Goal: Find contact information: Find contact information

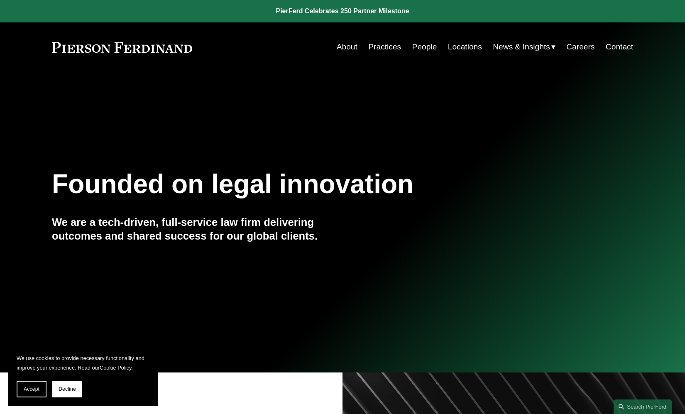
click at [622, 47] on link "Contact" at bounding box center [619, 47] width 27 height 16
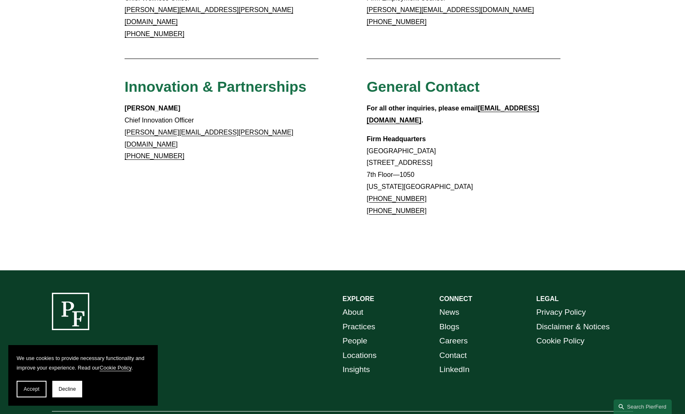
scroll to position [717, 0]
click at [355, 306] on link "About" at bounding box center [352, 313] width 21 height 15
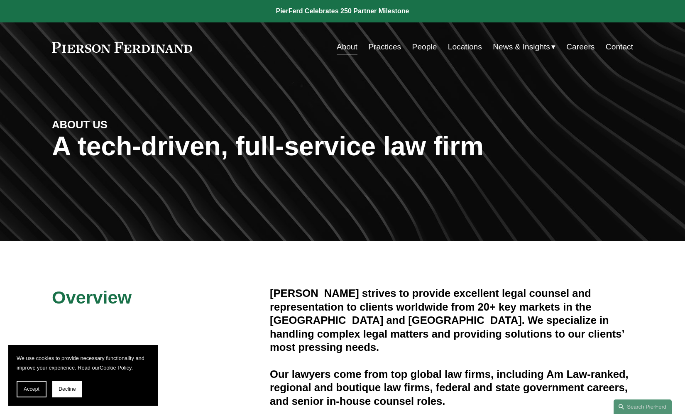
click at [460, 50] on link "Locations" at bounding box center [465, 47] width 34 height 16
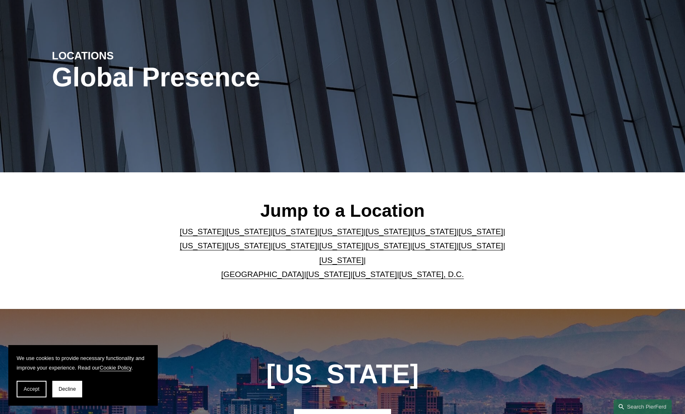
click at [414, 270] on link "[US_STATE], D.C." at bounding box center [431, 274] width 65 height 9
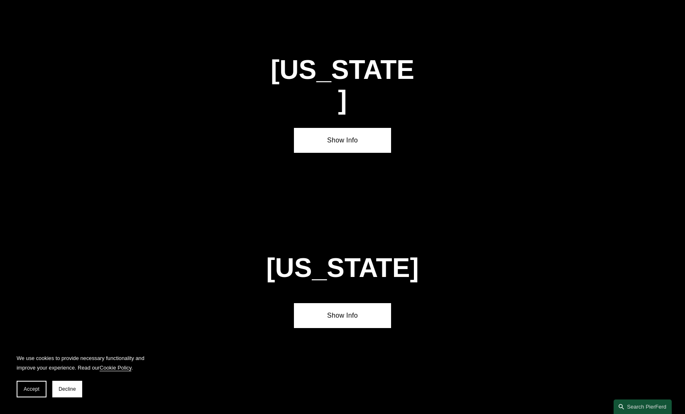
scroll to position [3469, 0]
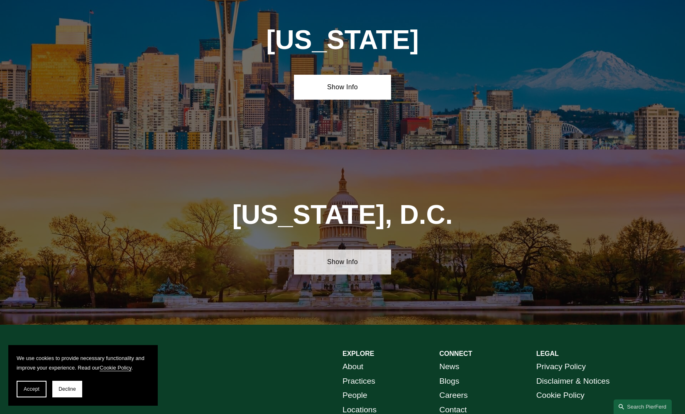
click at [348, 249] on link "Show Info" at bounding box center [342, 261] width 97 height 25
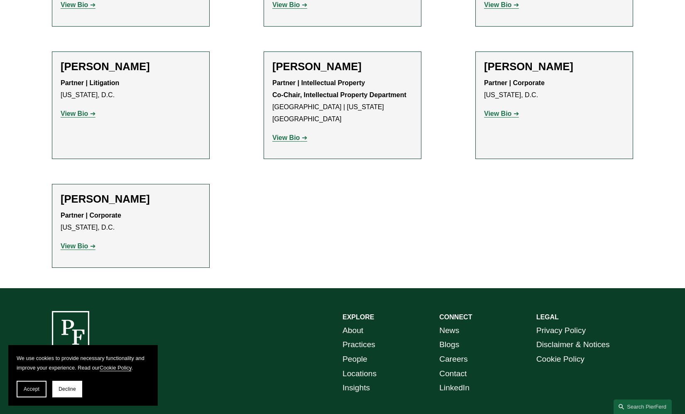
scroll to position [954, 0]
